Goal: Task Accomplishment & Management: Manage account settings

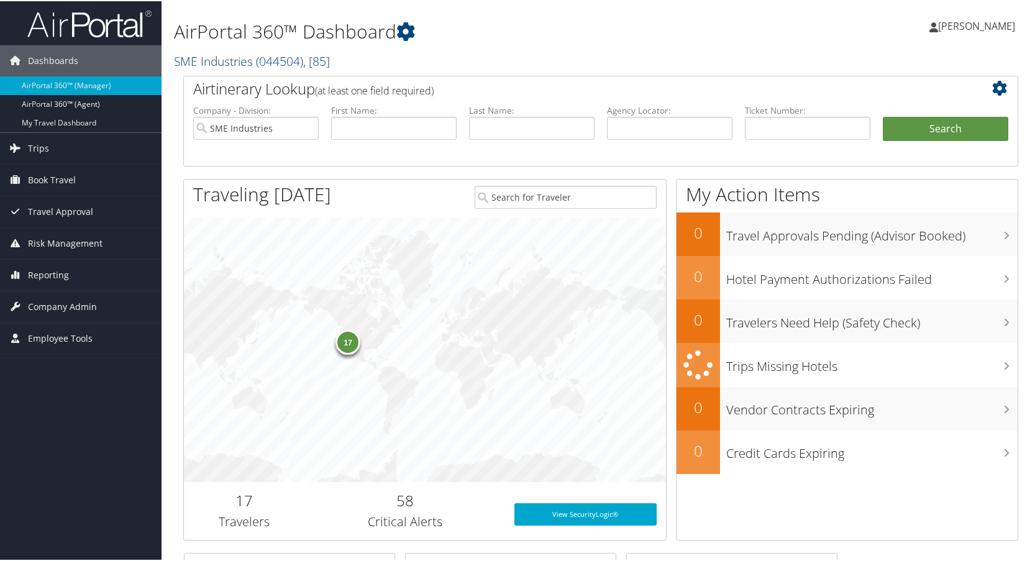
click at [237, 63] on link "SME Industries ( 044504 ) , [ 85 ]" at bounding box center [252, 60] width 156 height 17
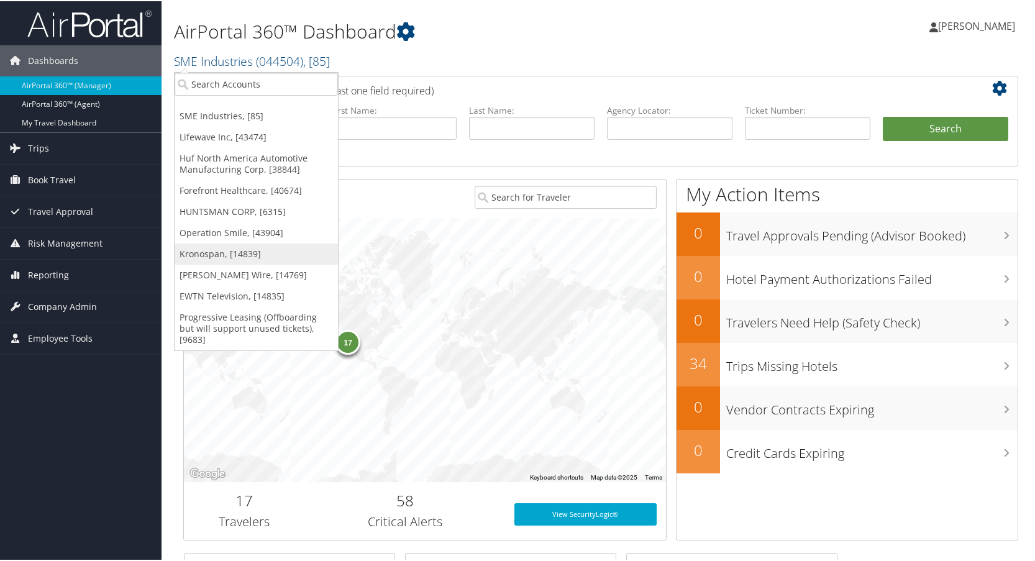
click at [208, 252] on link "Kronospan, [14839]" at bounding box center [256, 252] width 163 height 21
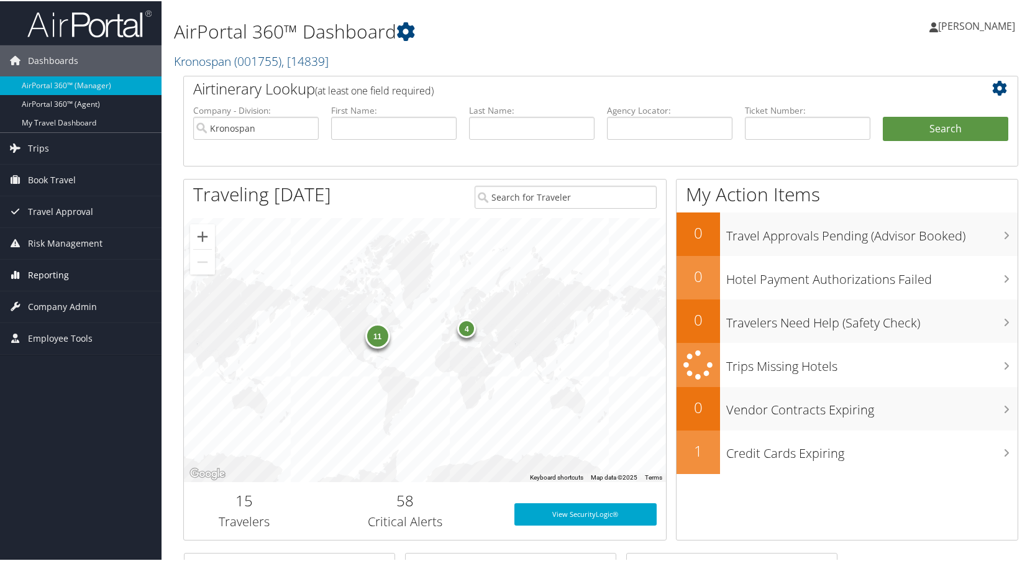
click at [48, 268] on span "Reporting" at bounding box center [48, 274] width 41 height 31
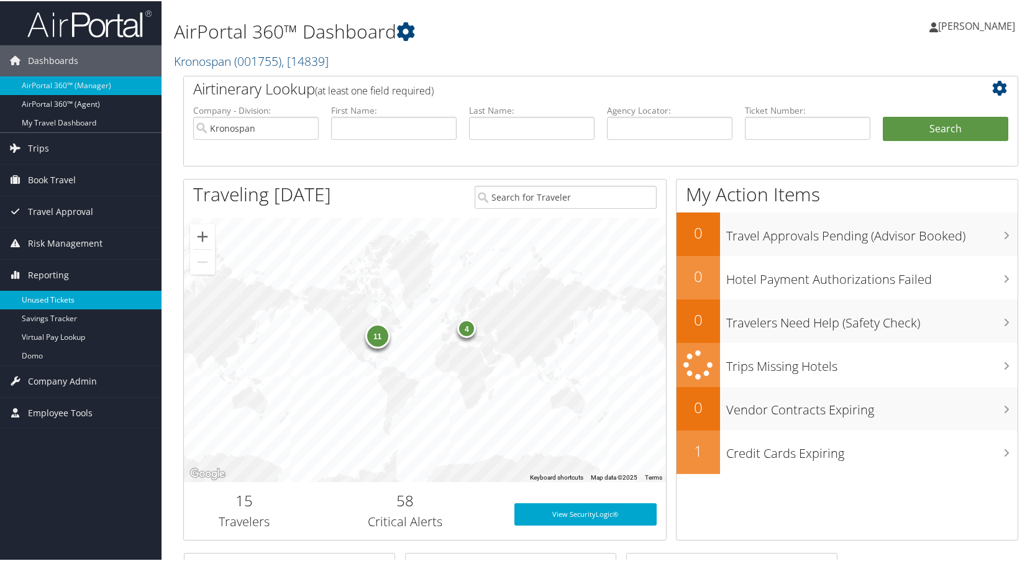
click at [45, 292] on link "Unused Tickets" at bounding box center [81, 299] width 162 height 19
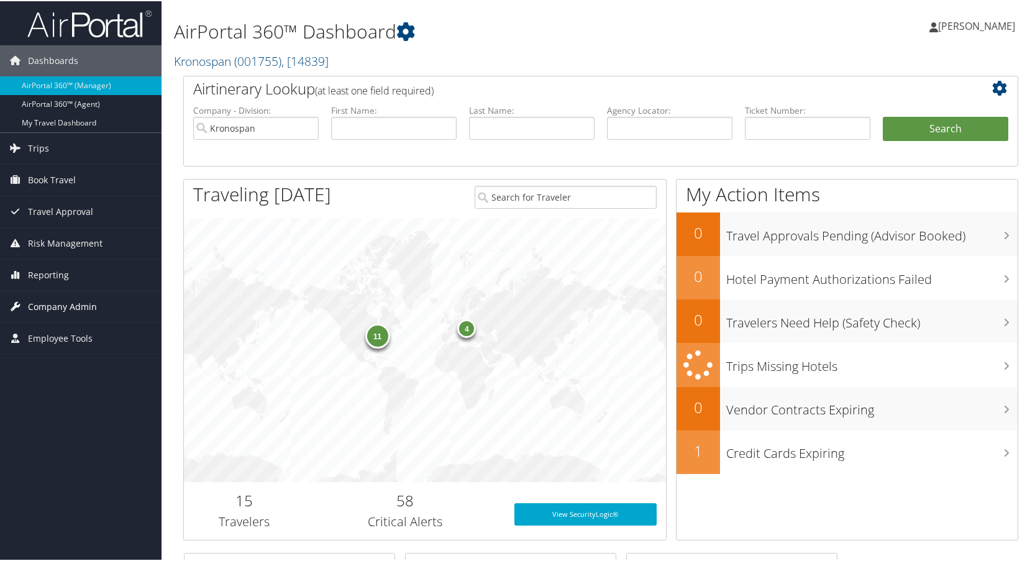
click at [53, 303] on span "Company Admin" at bounding box center [62, 305] width 69 height 31
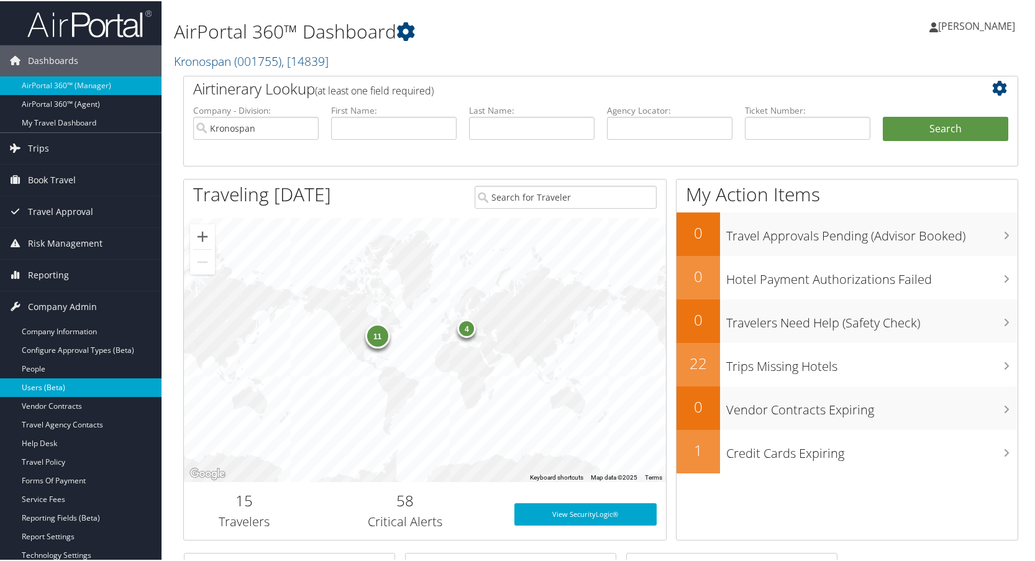
click at [43, 385] on link "Users (Beta)" at bounding box center [81, 386] width 162 height 19
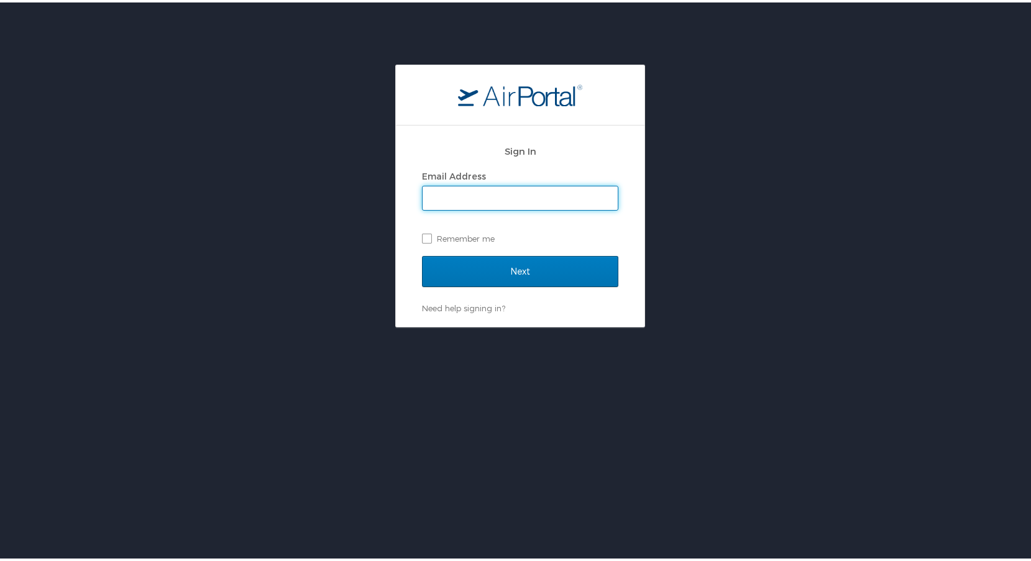
type input "lisa.bunch@cbtravel.com"
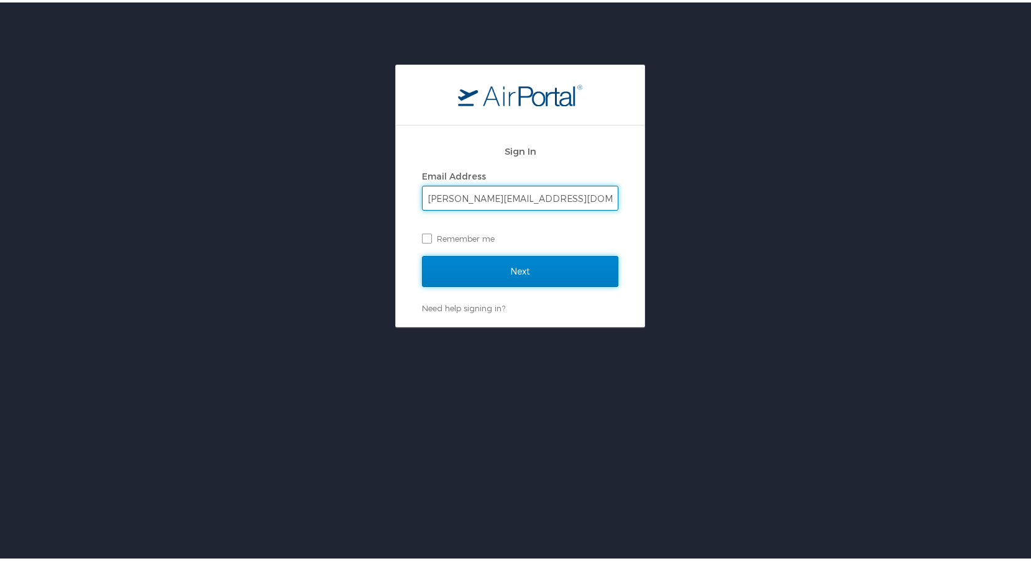
click at [527, 267] on input "Next" at bounding box center [520, 269] width 196 height 31
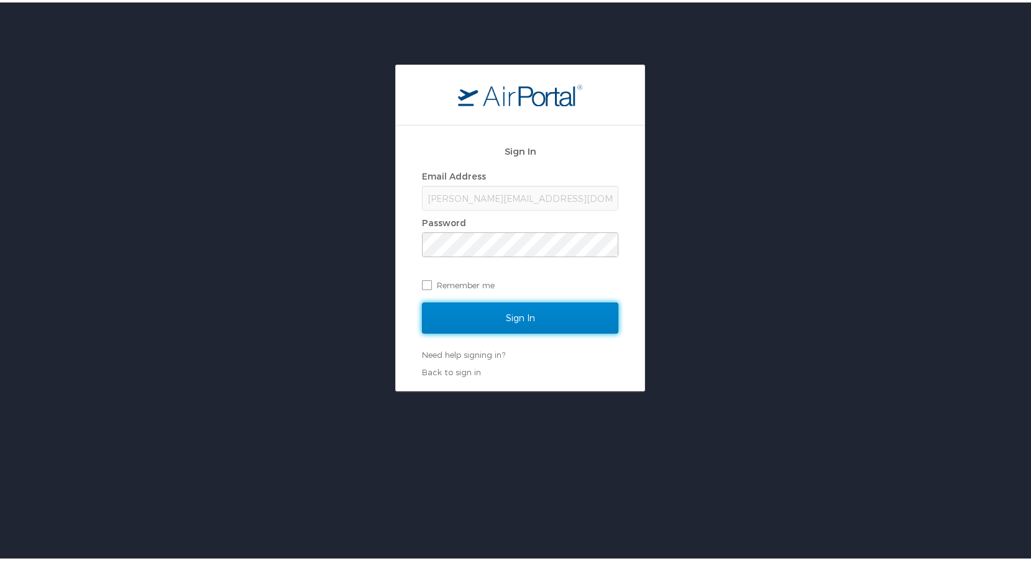
click at [528, 320] on input "Sign In" at bounding box center [520, 315] width 196 height 31
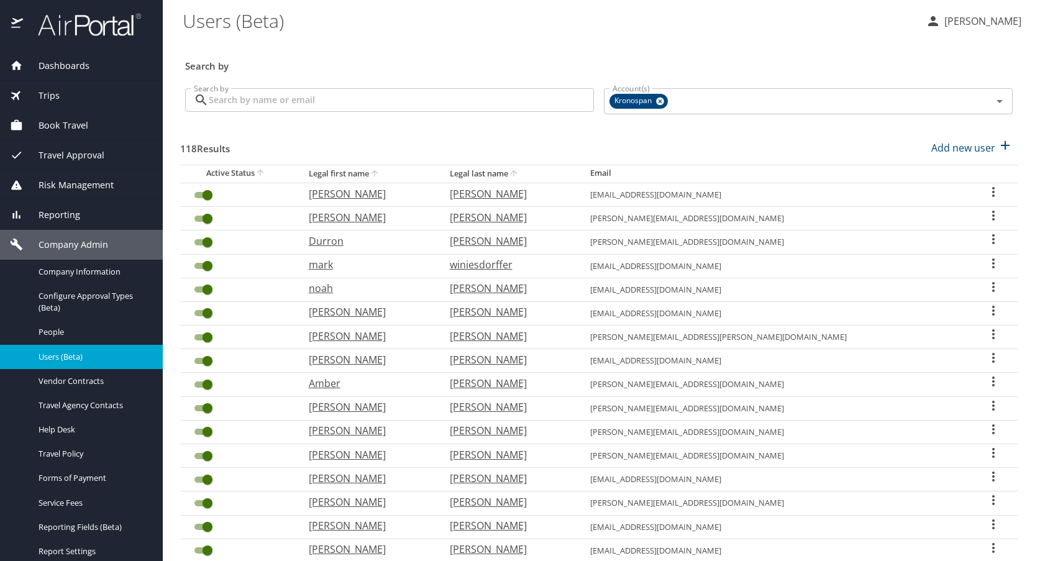
click at [277, 101] on input "Search by" at bounding box center [401, 100] width 385 height 24
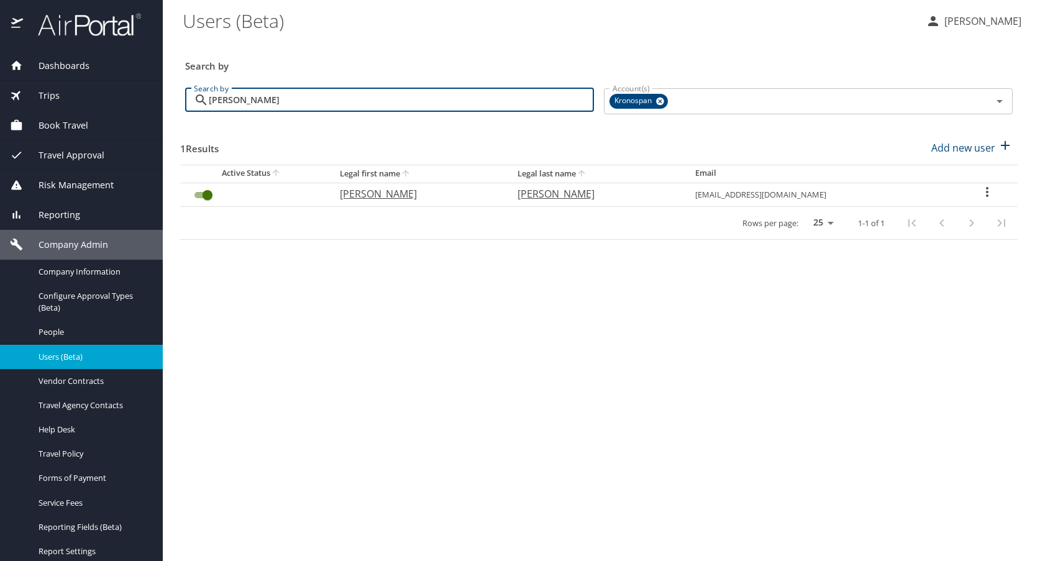
type input "[PERSON_NAME]"
click at [986, 192] on icon "User Search Table" at bounding box center [987, 192] width 2 height 10
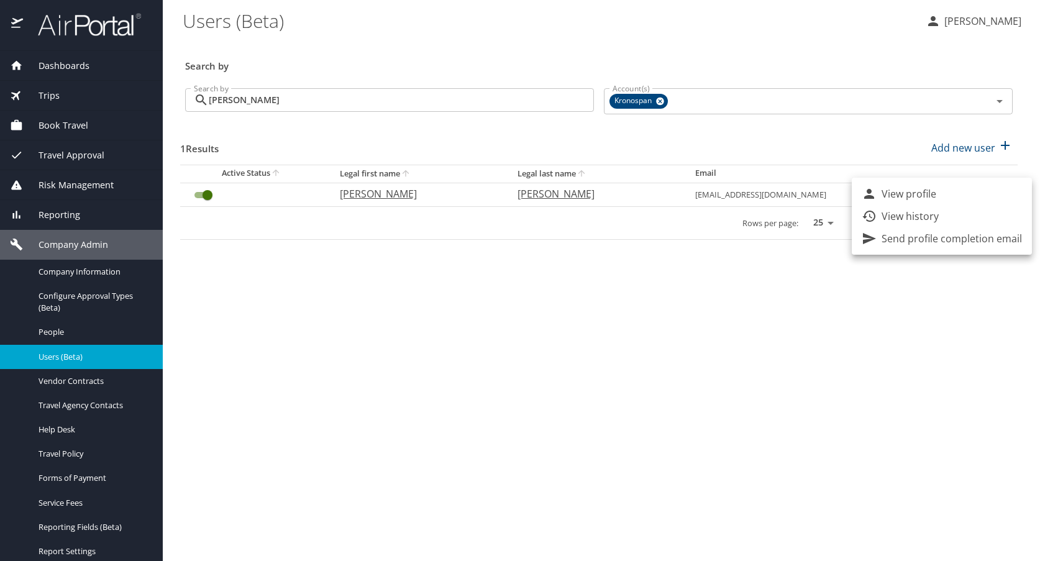
click at [903, 198] on p "View profile" at bounding box center [909, 193] width 55 height 15
select select "US"
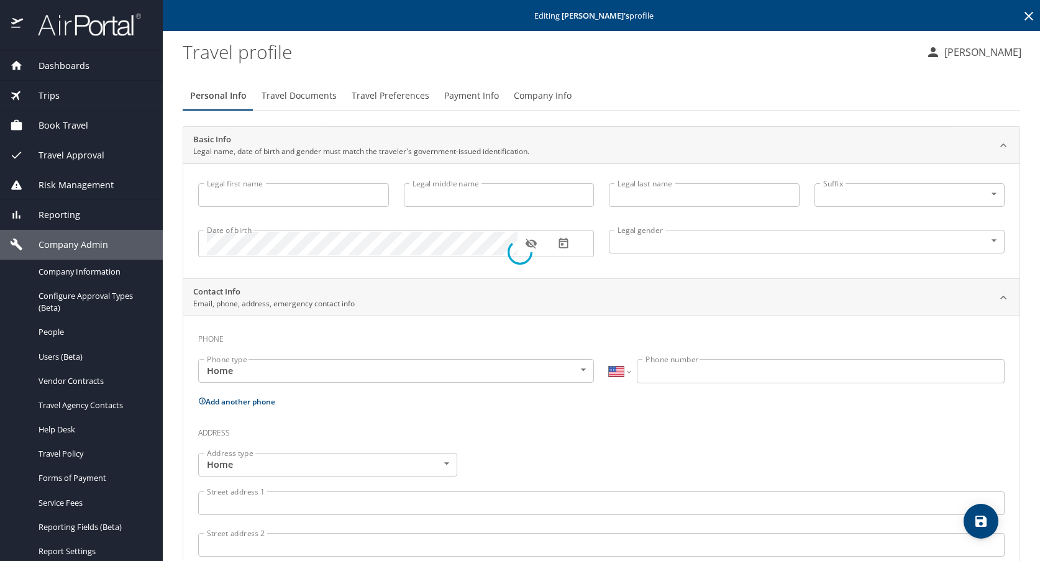
type input "[PERSON_NAME]"
type input "[DEMOGRAPHIC_DATA]"
select select "US"
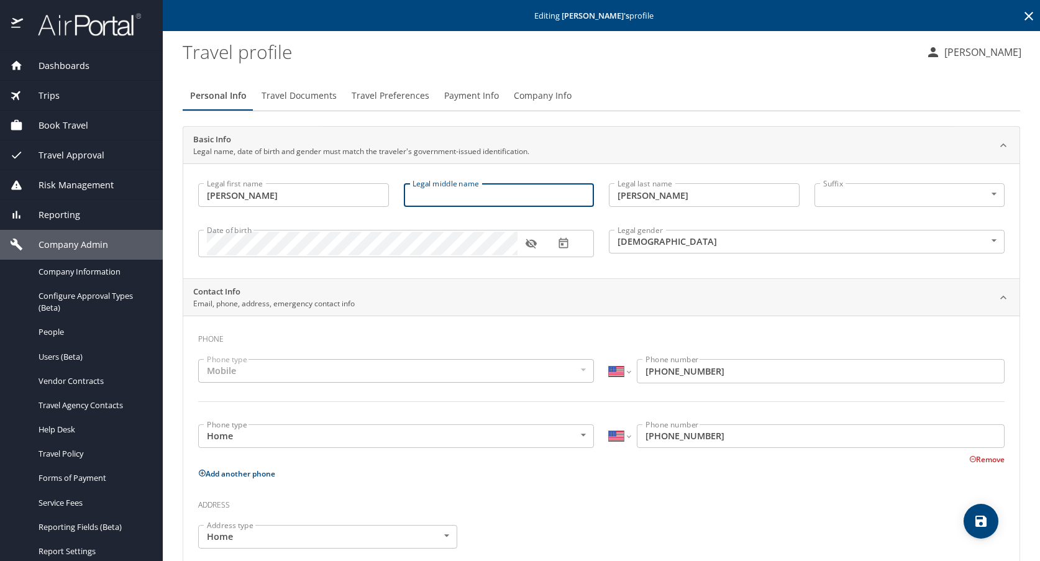
click at [441, 202] on input "Legal middle name" at bounding box center [499, 195] width 191 height 24
type input "[PERSON_NAME]"
click at [811, 267] on div "Legal gender [DEMOGRAPHIC_DATA] [DEMOGRAPHIC_DATA] Legal gender" at bounding box center [807, 243] width 411 height 51
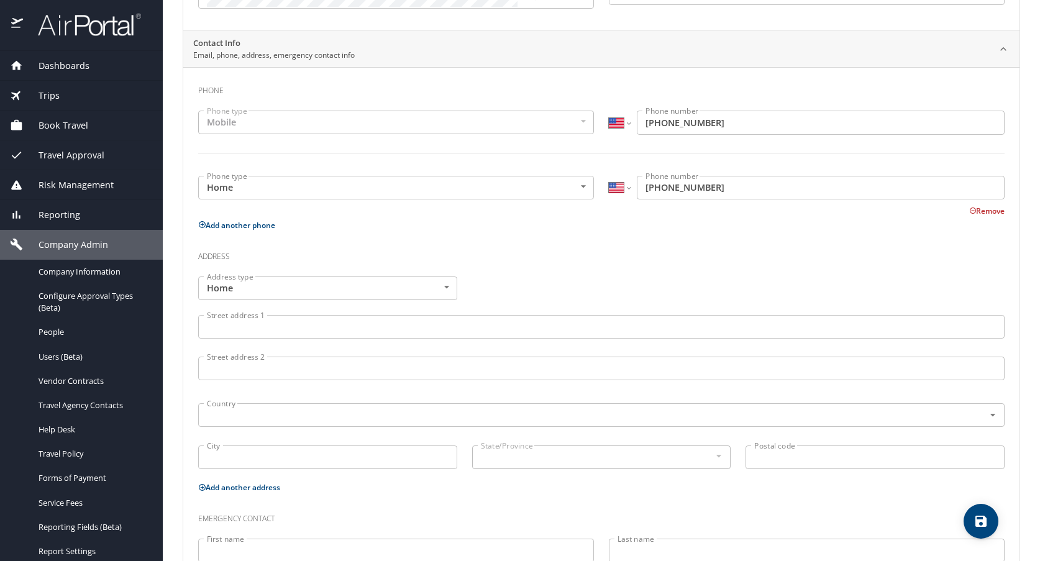
click at [976, 211] on button "Remove" at bounding box center [987, 211] width 35 height 11
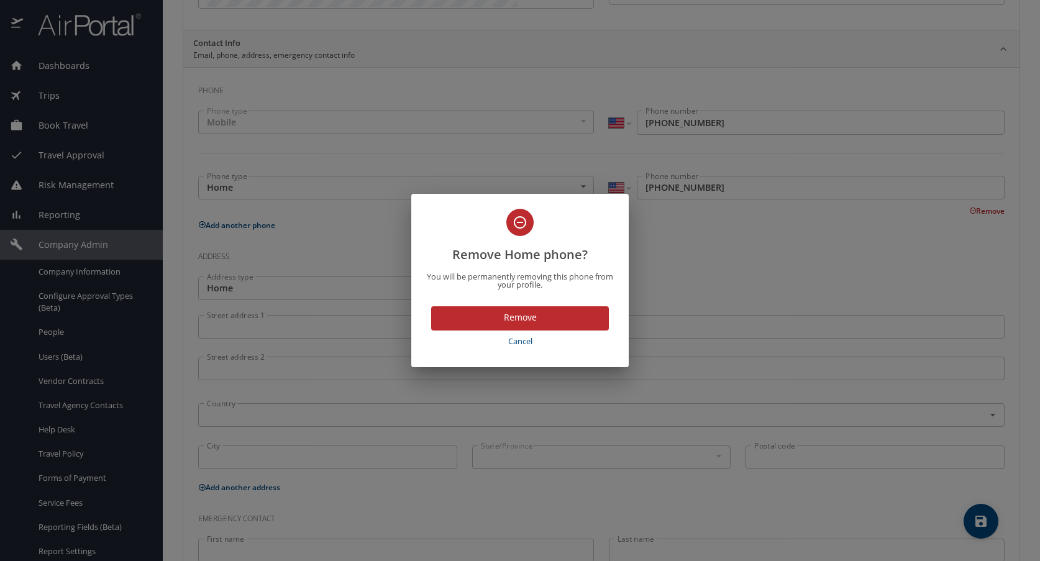
click at [575, 320] on span "Remove" at bounding box center [520, 318] width 158 height 16
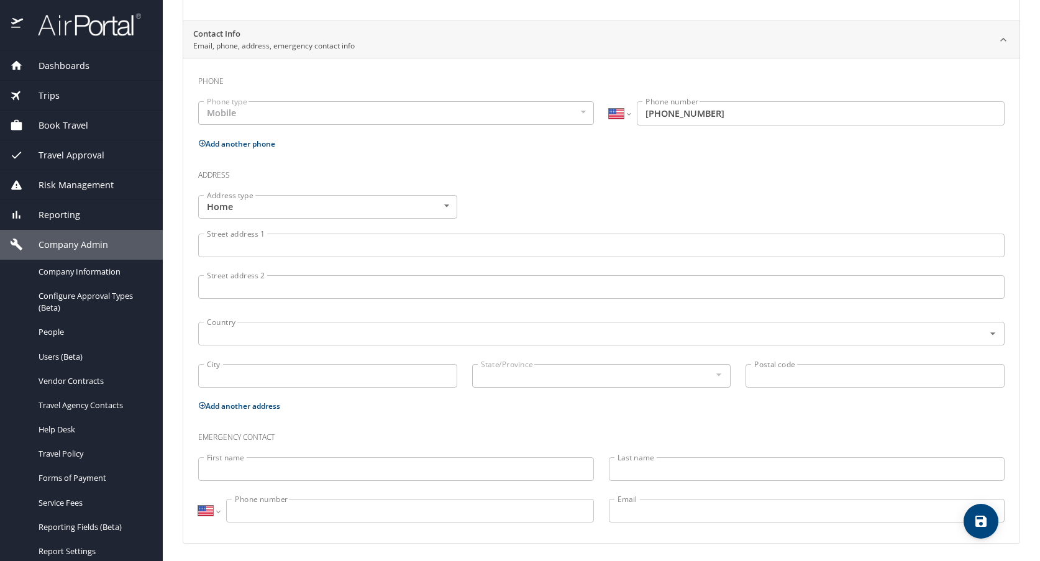
scroll to position [260, 0]
click at [984, 521] on icon "save" at bounding box center [981, 521] width 11 height 11
select select "US"
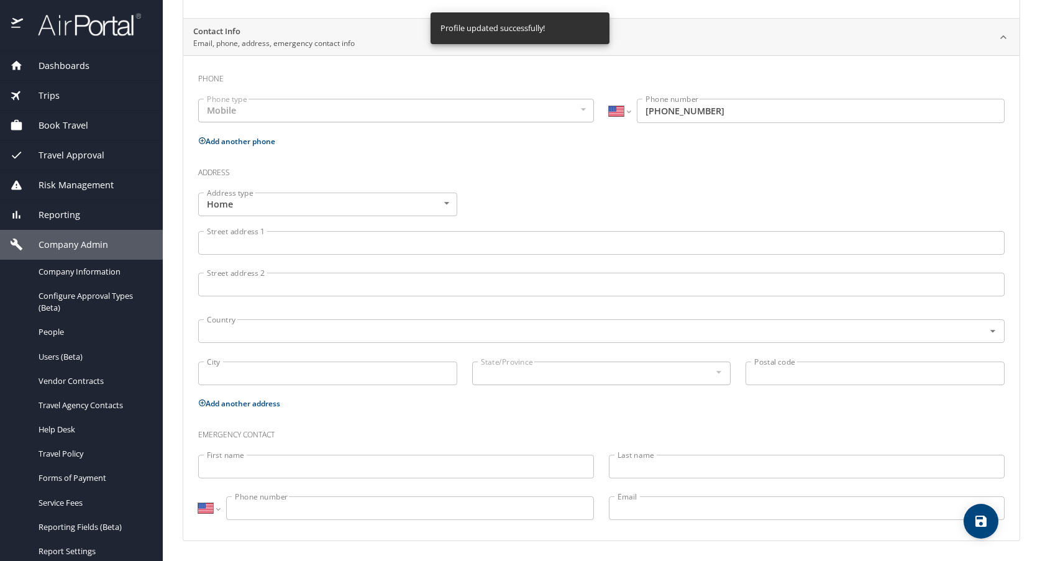
select select "US"
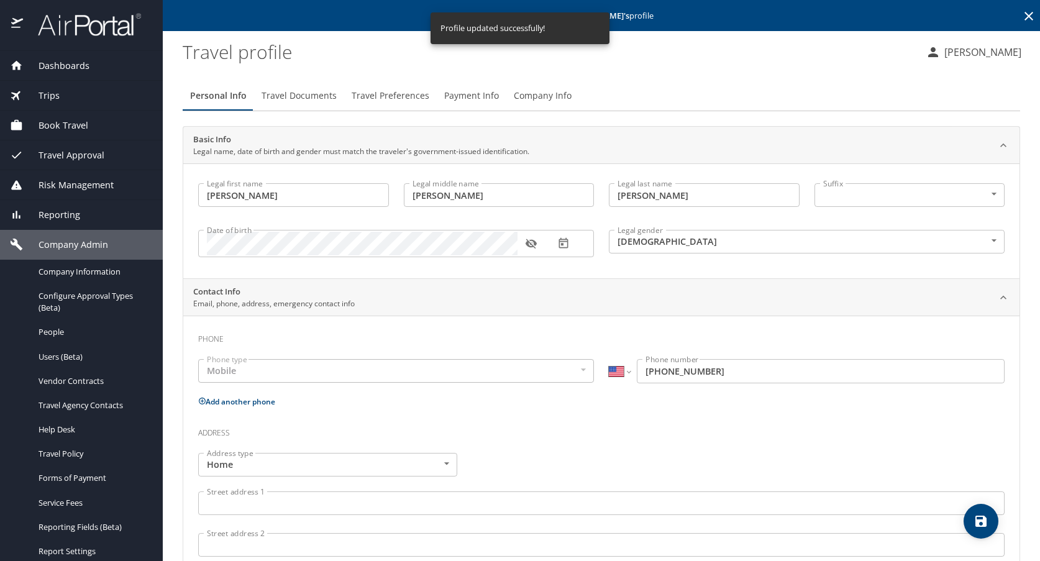
click at [533, 242] on icon "button" at bounding box center [531, 243] width 12 height 12
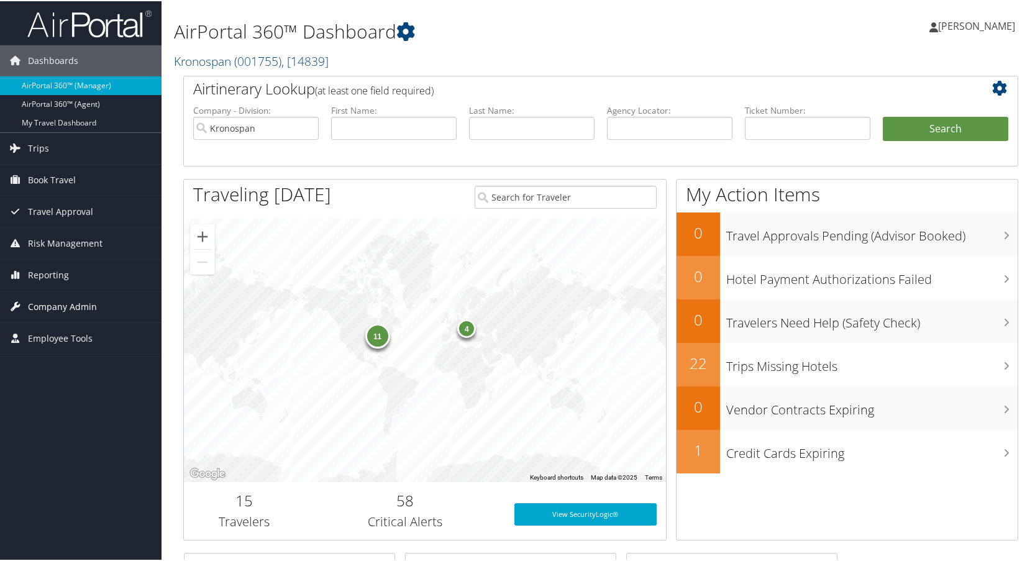
click at [70, 309] on span "Company Admin" at bounding box center [62, 305] width 69 height 31
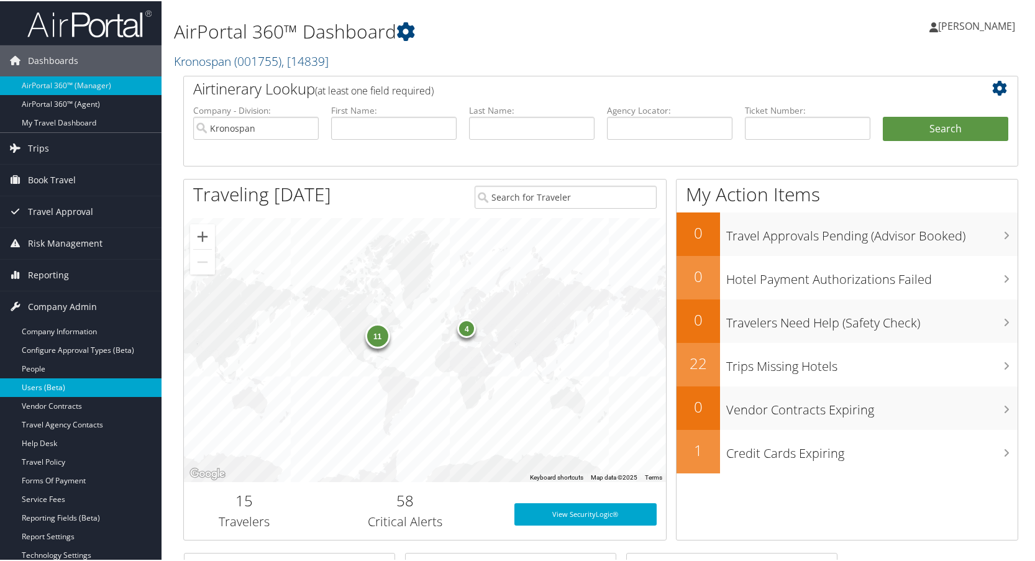
click at [52, 386] on link "Users (Beta)" at bounding box center [81, 386] width 162 height 19
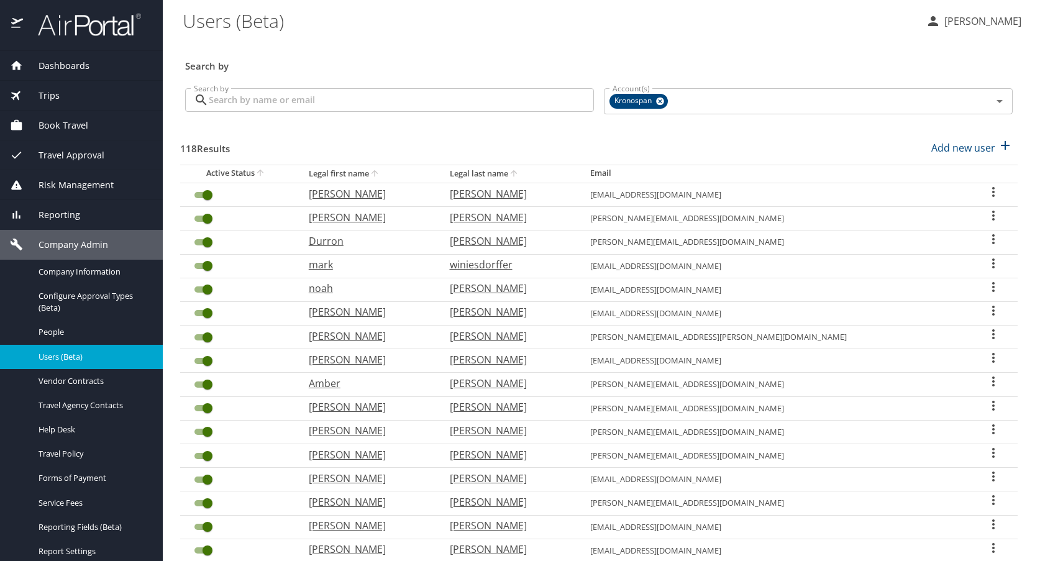
click at [240, 102] on input "Search by" at bounding box center [401, 100] width 385 height 24
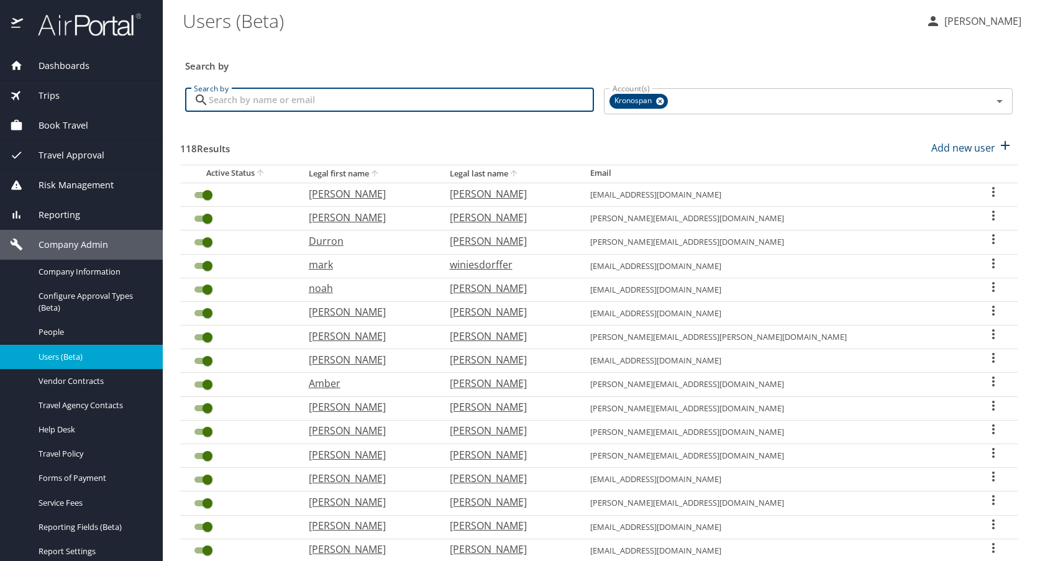
type input "u"
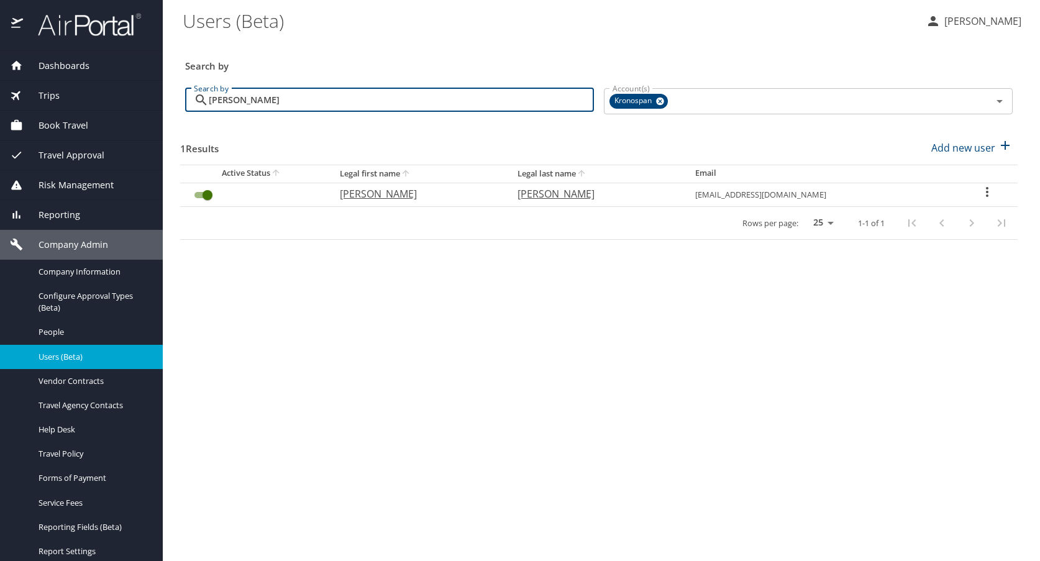
type input "[PERSON_NAME]"
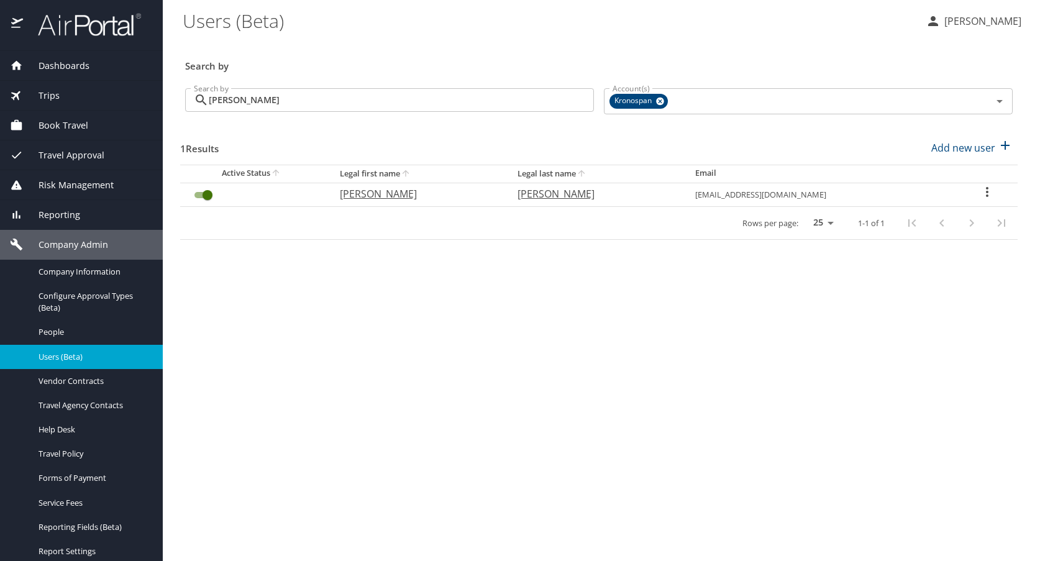
click at [981, 192] on icon "User Search Table" at bounding box center [987, 192] width 15 height 15
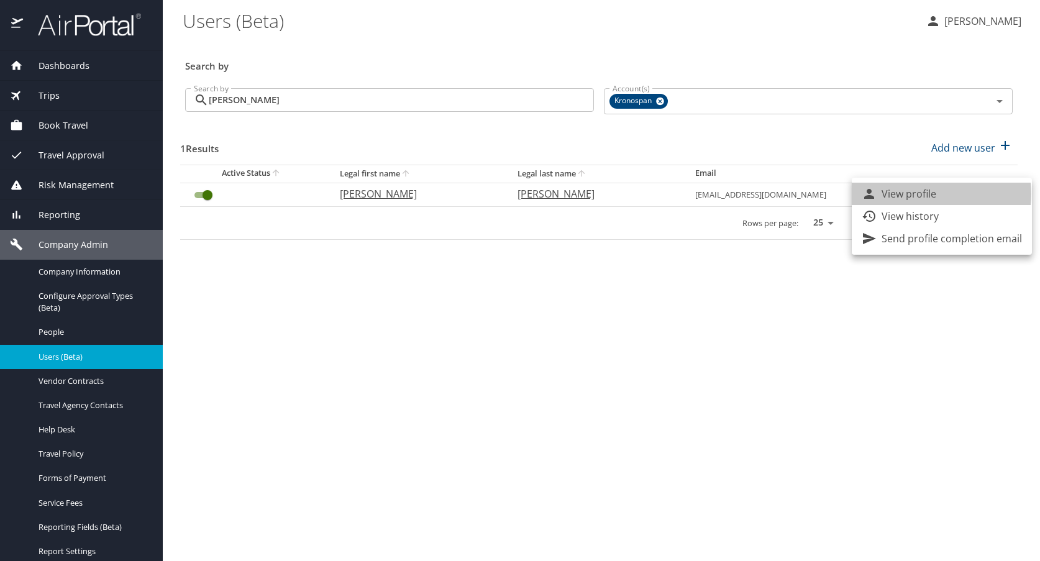
click at [926, 194] on p "View profile" at bounding box center [909, 193] width 55 height 15
select select "US"
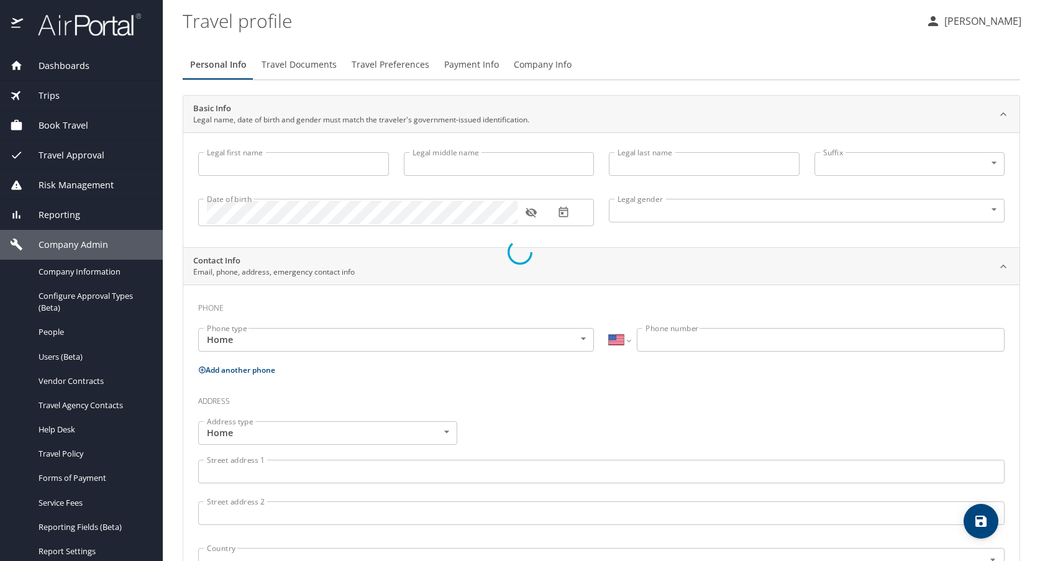
type input "[PERSON_NAME]"
type input "[DEMOGRAPHIC_DATA]"
select select "US"
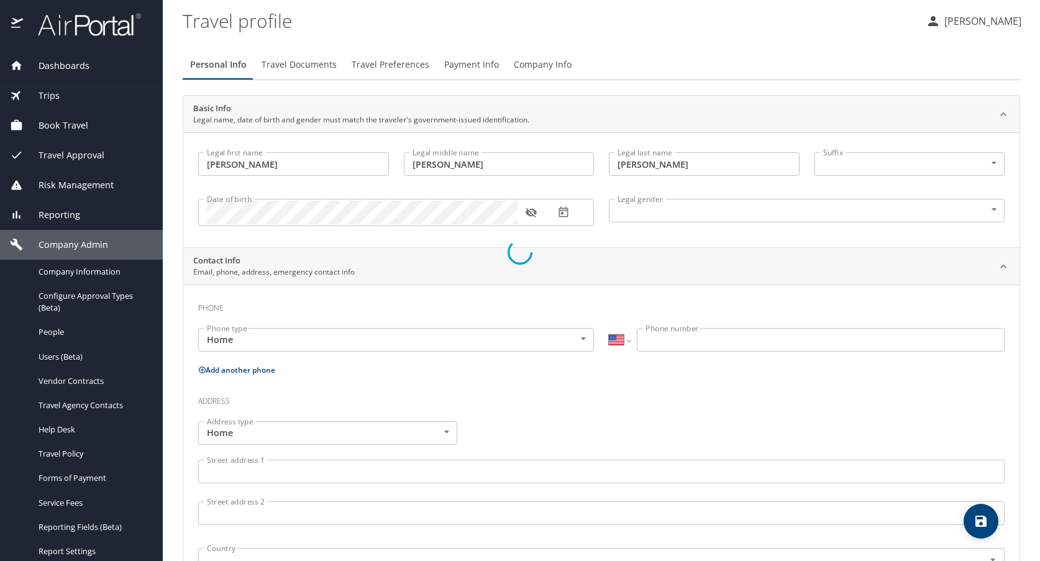
select select "US"
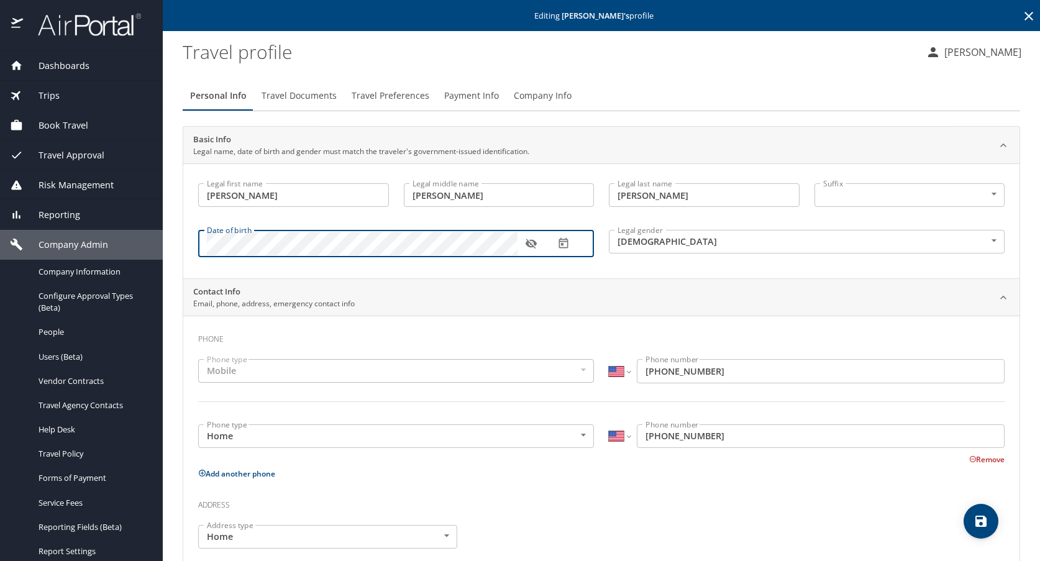
click at [684, 266] on div "Legal gender [DEMOGRAPHIC_DATA] [DEMOGRAPHIC_DATA] Legal gender" at bounding box center [807, 243] width 411 height 51
